Goal: Check status: Check status

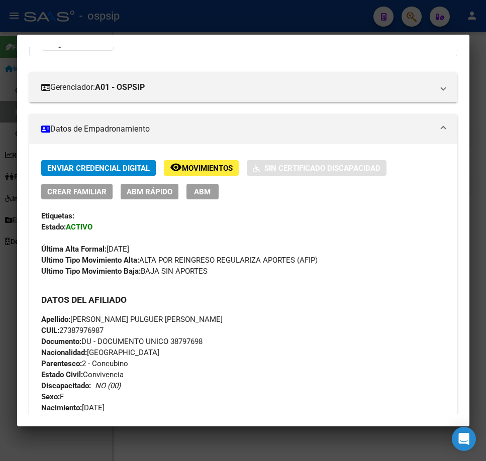
scroll to position [101, 0]
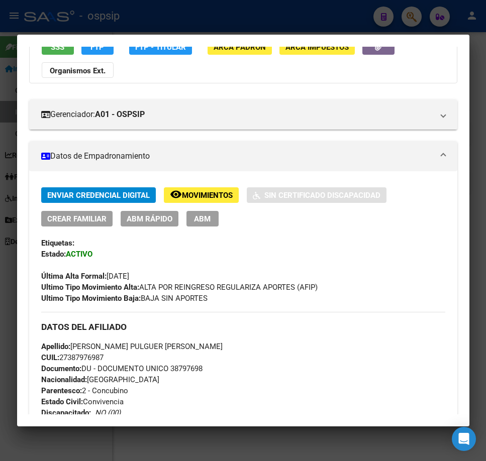
click at [250, 8] on div at bounding box center [243, 230] width 486 height 461
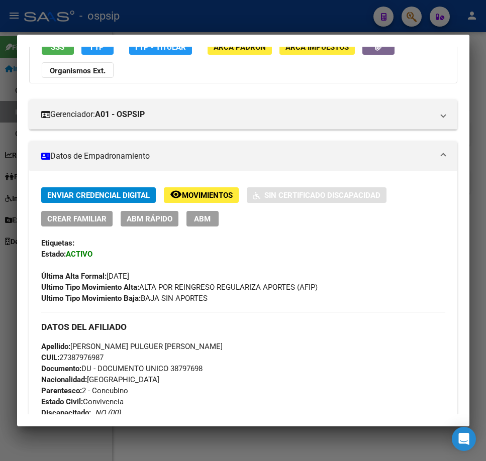
click at [250, 8] on div at bounding box center [243, 230] width 486 height 461
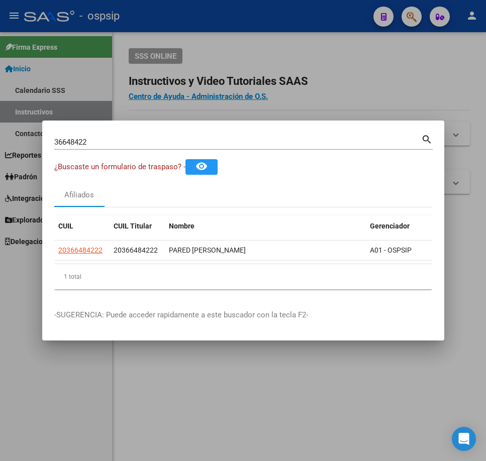
click at [250, 8] on div at bounding box center [243, 230] width 486 height 461
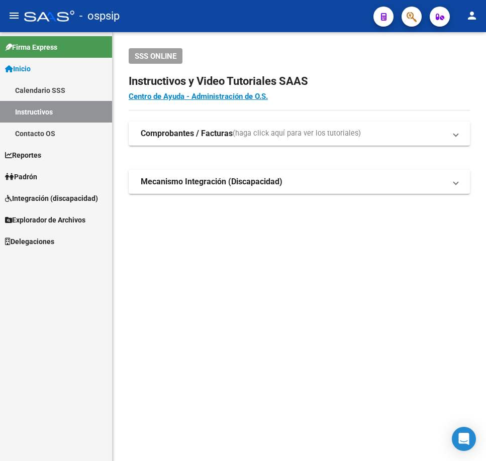
click at [405, 13] on button "button" at bounding box center [412, 17] width 20 height 20
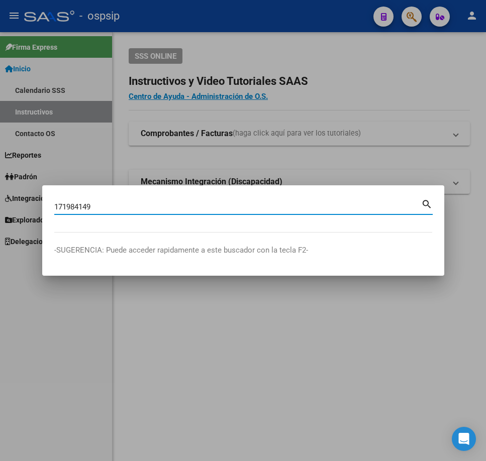
type input "171984149"
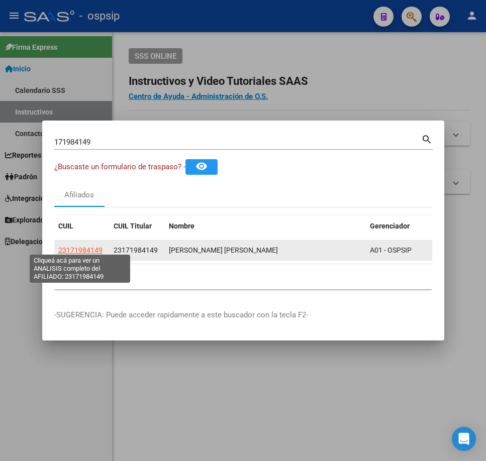
click at [92, 246] on span "23171984149" at bounding box center [80, 250] width 44 height 8
type textarea "23171984149"
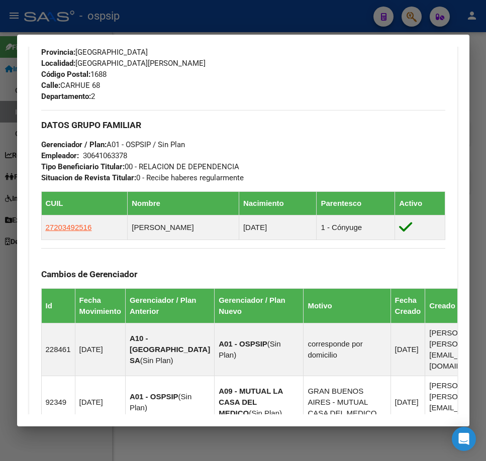
scroll to position [757, 0]
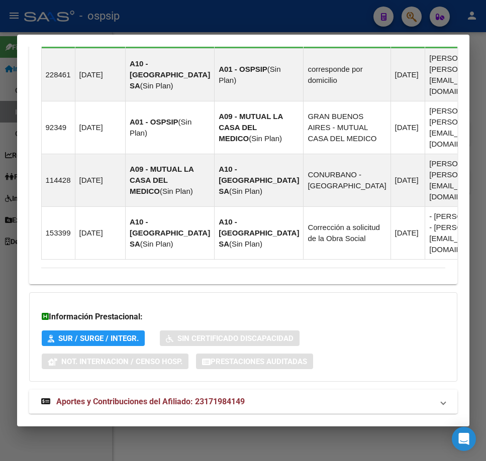
click at [274, 396] on mat-panel-title "Aportes y Contribuciones del Afiliado: 23171984149" at bounding box center [237, 402] width 392 height 12
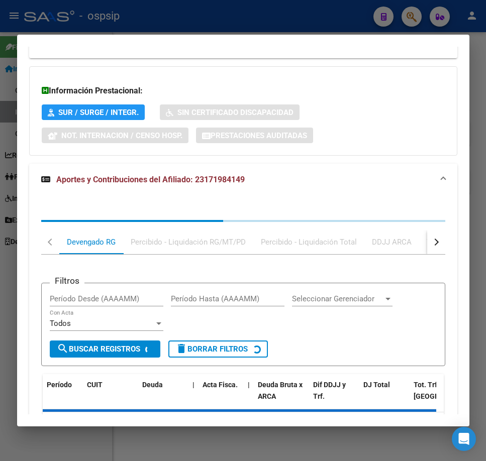
scroll to position [1031, 0]
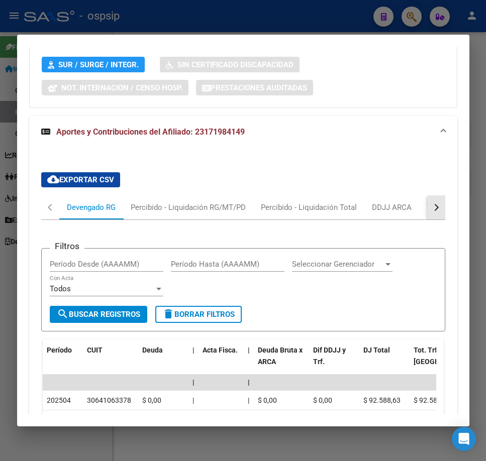
click at [427, 196] on button "button" at bounding box center [436, 208] width 18 height 24
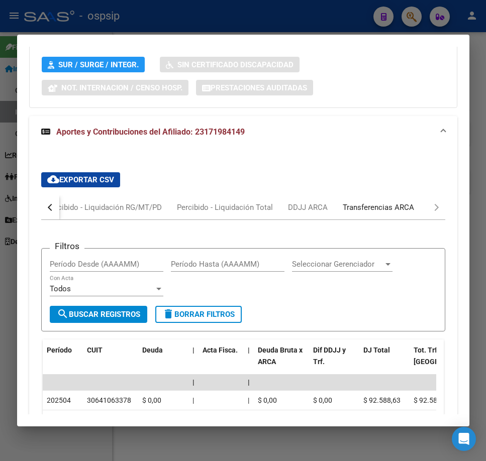
click at [392, 196] on div "Transferencias ARCA" at bounding box center [378, 208] width 86 height 24
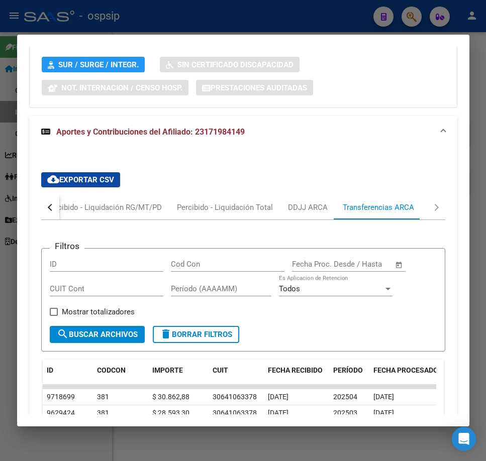
click at [48, 204] on div "button" at bounding box center [50, 207] width 7 height 7
click at [106, 202] on div "Devengado RG" at bounding box center [91, 207] width 49 height 11
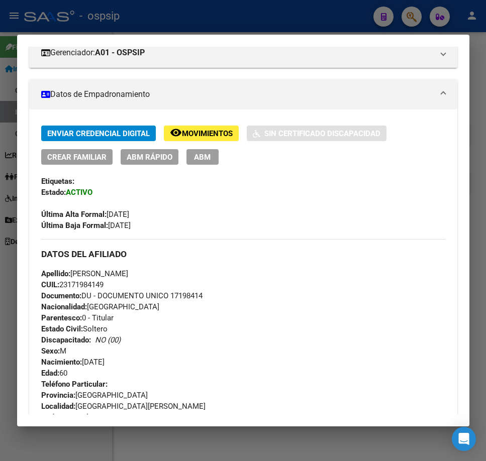
scroll to position [117, 0]
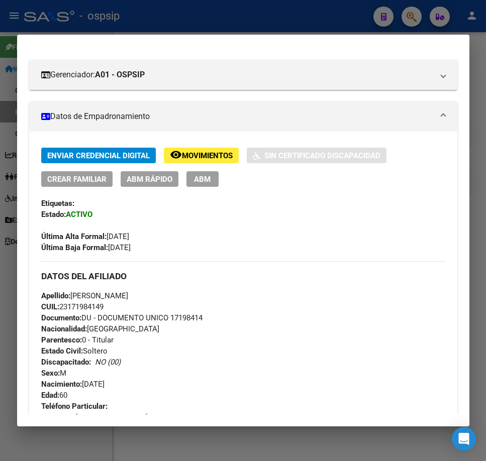
click at [211, 162] on button "remove_red_eye Movimientos" at bounding box center [201, 156] width 75 height 16
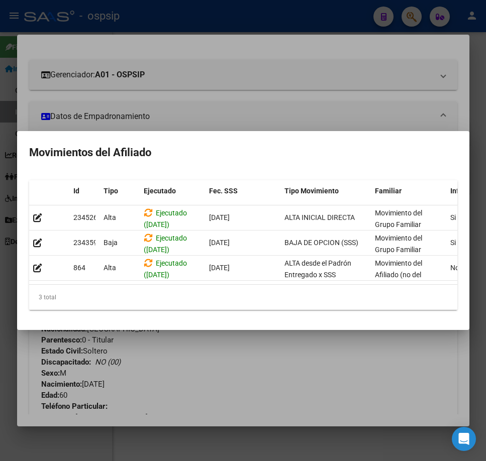
click at [224, 380] on div at bounding box center [243, 230] width 486 height 461
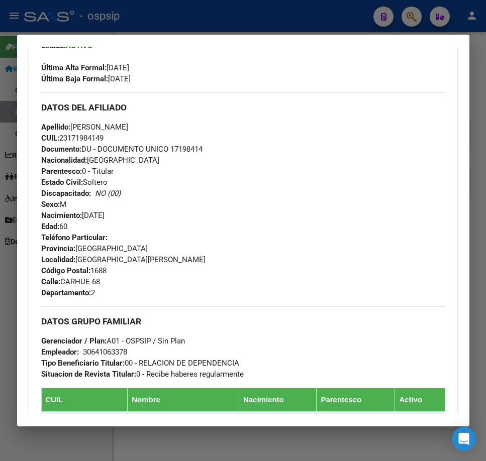
scroll to position [469, 0]
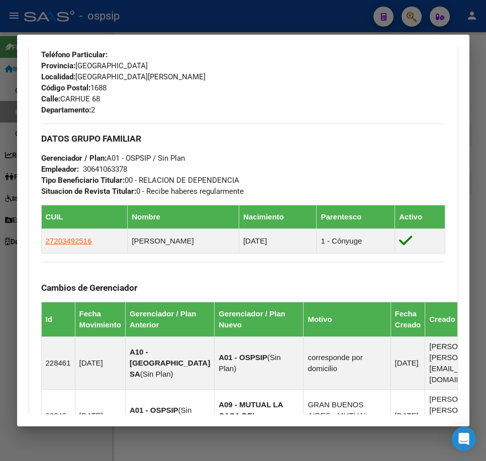
click at [196, 27] on div at bounding box center [243, 230] width 486 height 461
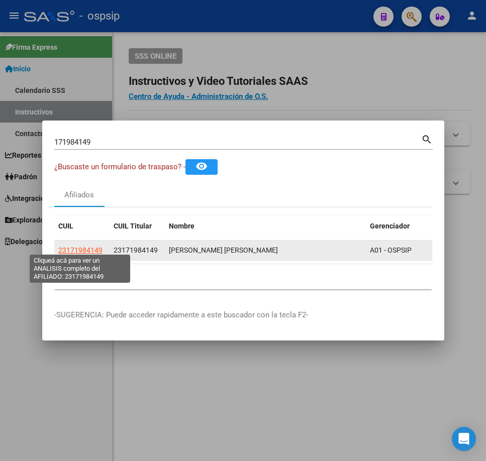
click at [79, 246] on span "23171984149" at bounding box center [80, 250] width 44 height 8
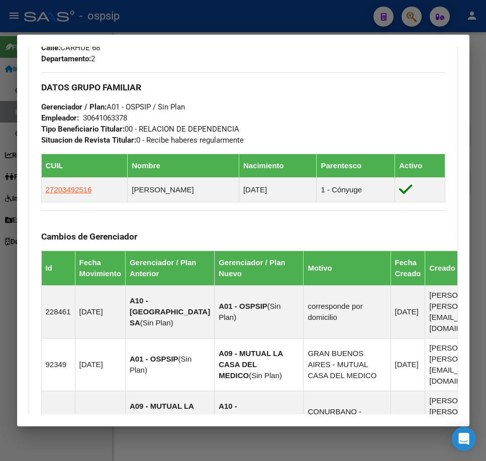
scroll to position [503, 0]
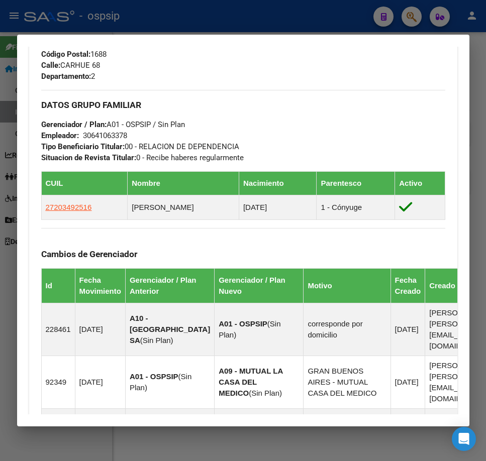
click at [238, 112] on div "DATOS GRUPO FAMILIAR Gerenciador / Plan: A01 - OSPSIP / Sin Plan Empleador: 306…" at bounding box center [243, 126] width 404 height 73
